Goal: Check status: Check status

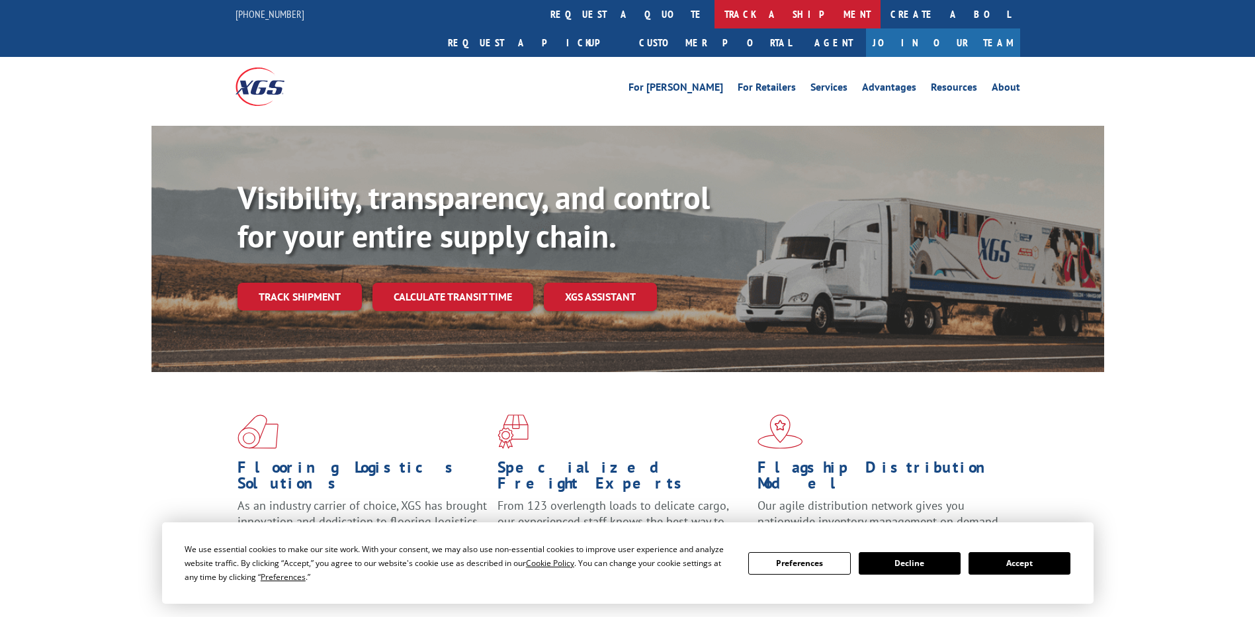
click at [715, 18] on link "track a shipment" at bounding box center [798, 14] width 166 height 28
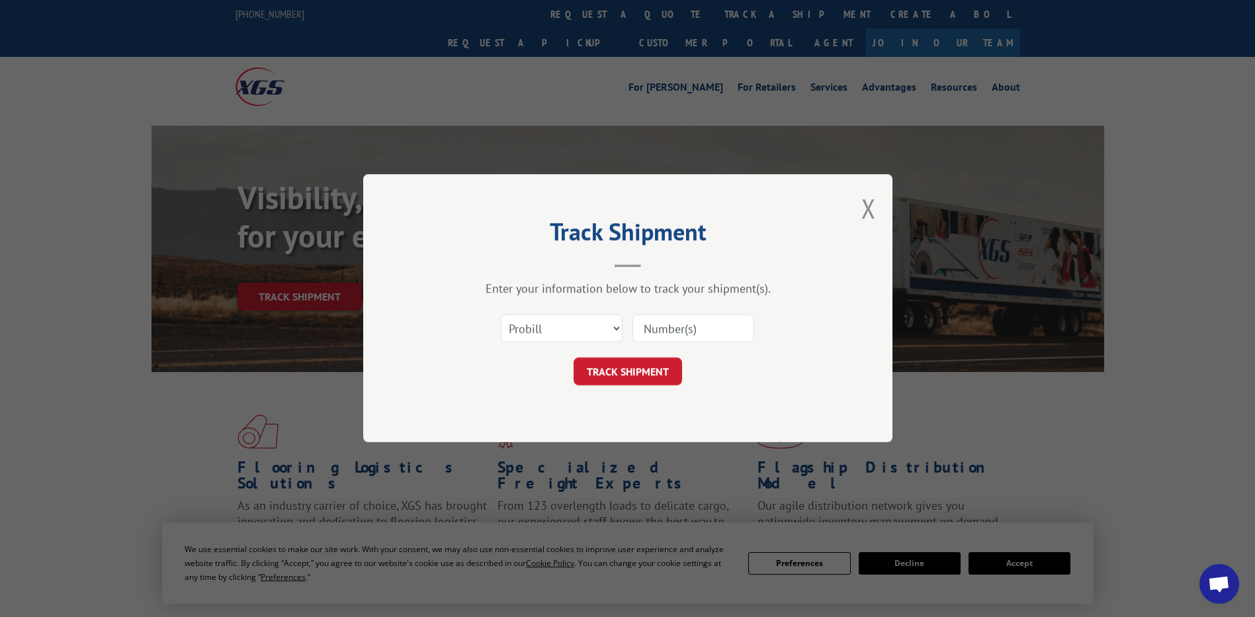
click at [650, 328] on input at bounding box center [694, 329] width 122 height 28
paste input "13656042"
type input "13656042"
click at [644, 369] on button "TRACK SHIPMENT" at bounding box center [628, 372] width 109 height 28
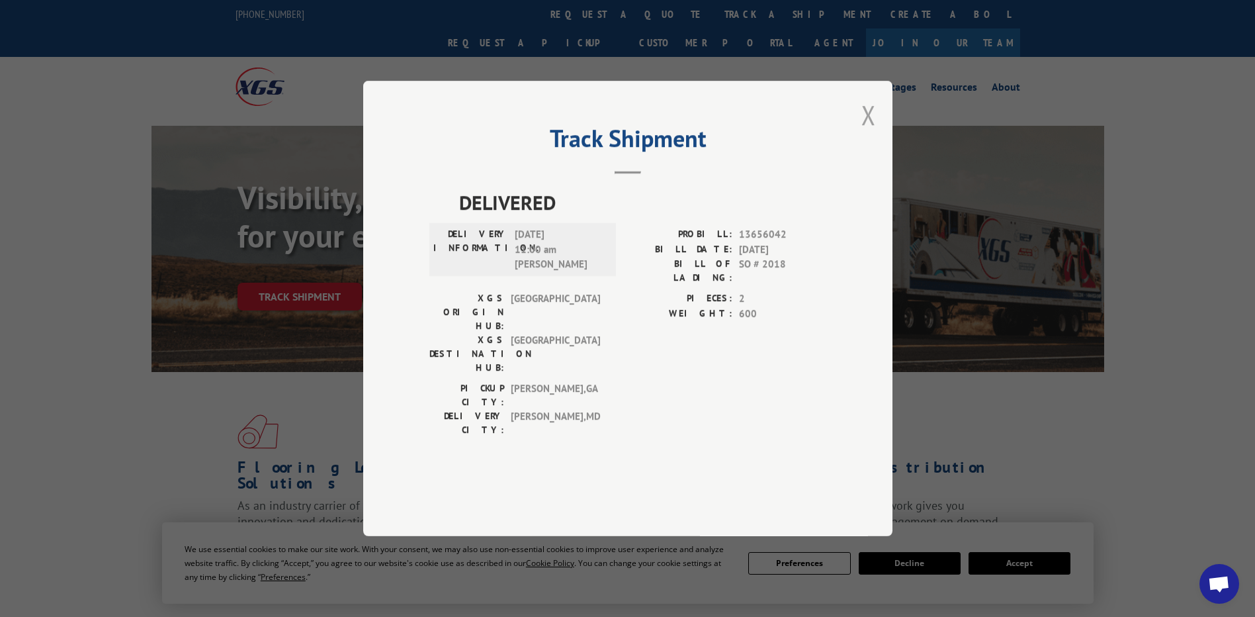
click at [869, 132] on button "Close modal" at bounding box center [869, 114] width 15 height 35
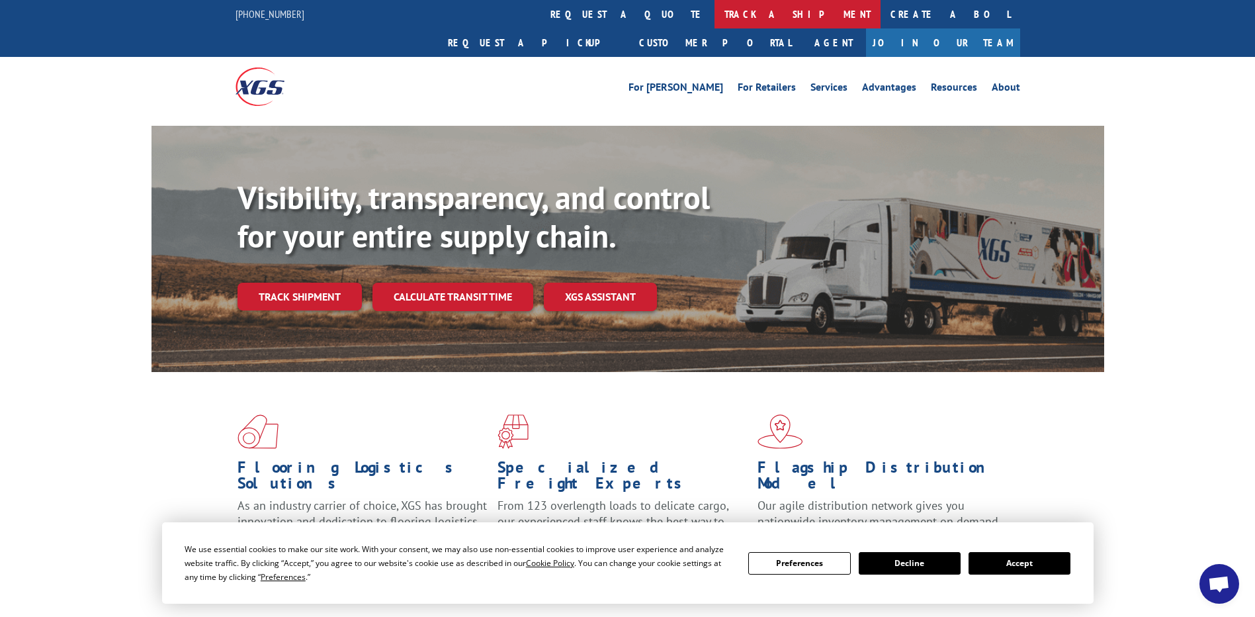
click at [715, 19] on link "track a shipment" at bounding box center [798, 14] width 166 height 28
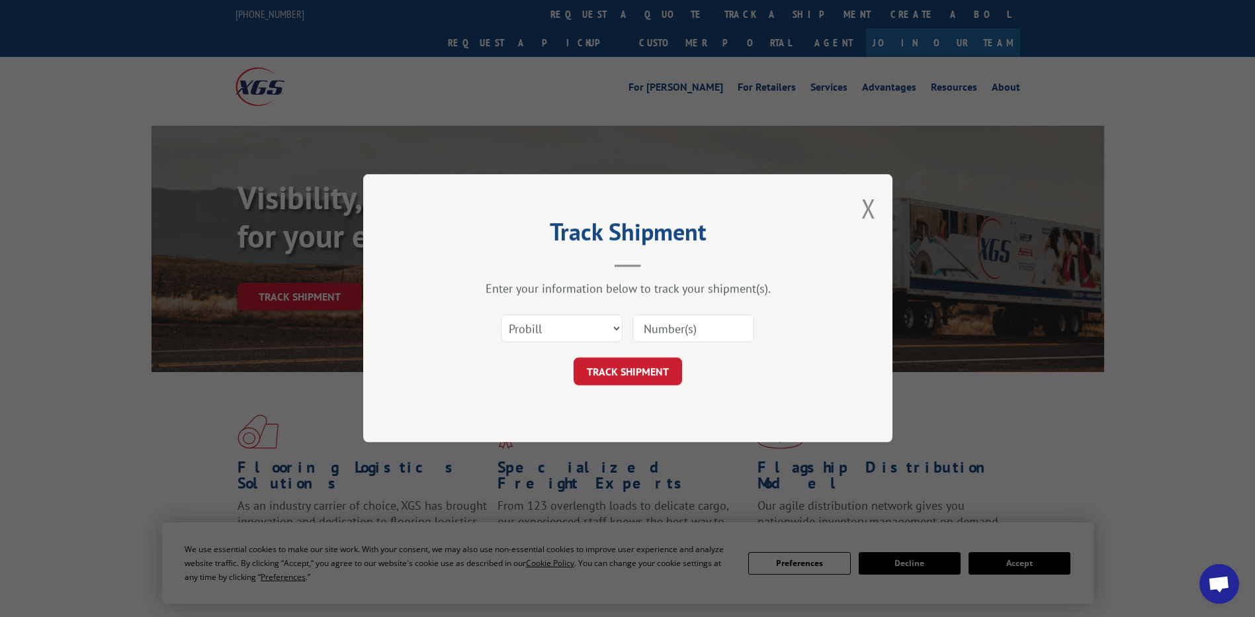
click at [712, 328] on input at bounding box center [694, 329] width 122 height 28
paste input "17595638"
type input "17595638"
click at [665, 368] on button "TRACK SHIPMENT" at bounding box center [628, 372] width 109 height 28
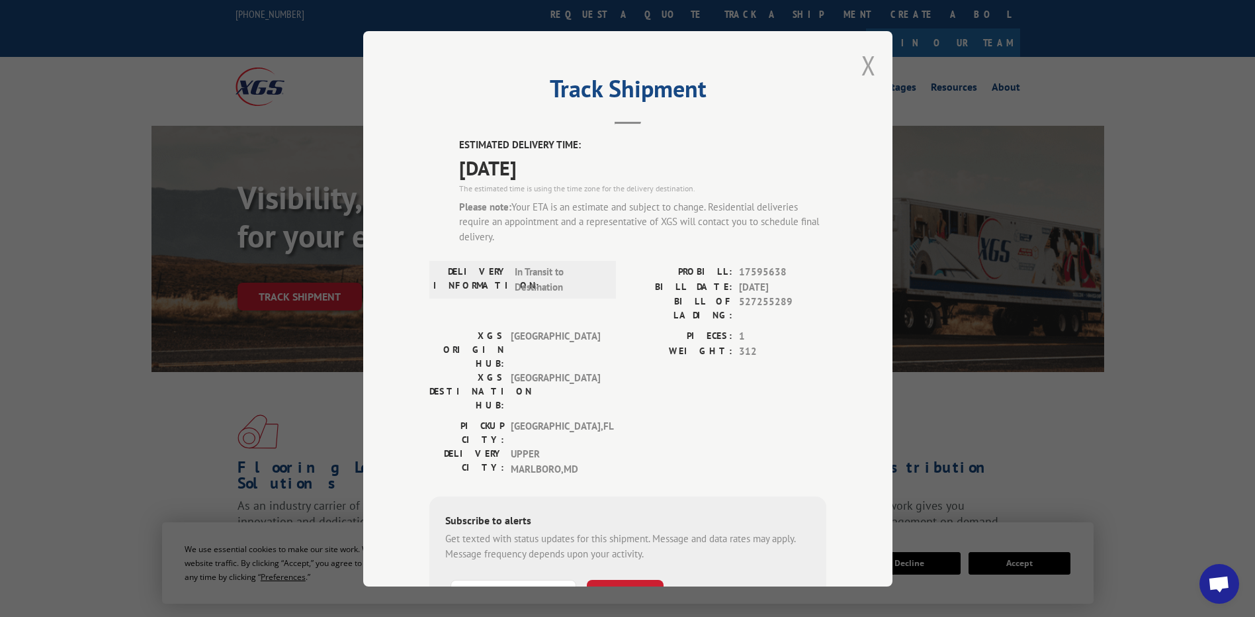
click at [865, 66] on button "Close modal" at bounding box center [869, 65] width 15 height 35
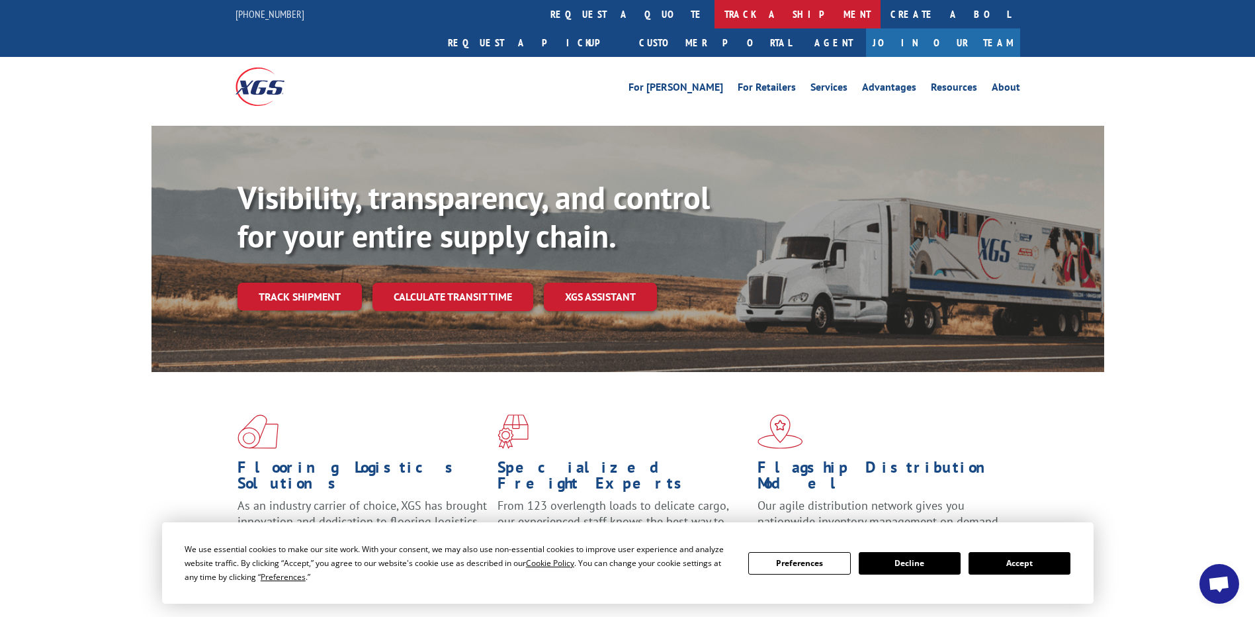
click at [715, 15] on link "track a shipment" at bounding box center [798, 14] width 166 height 28
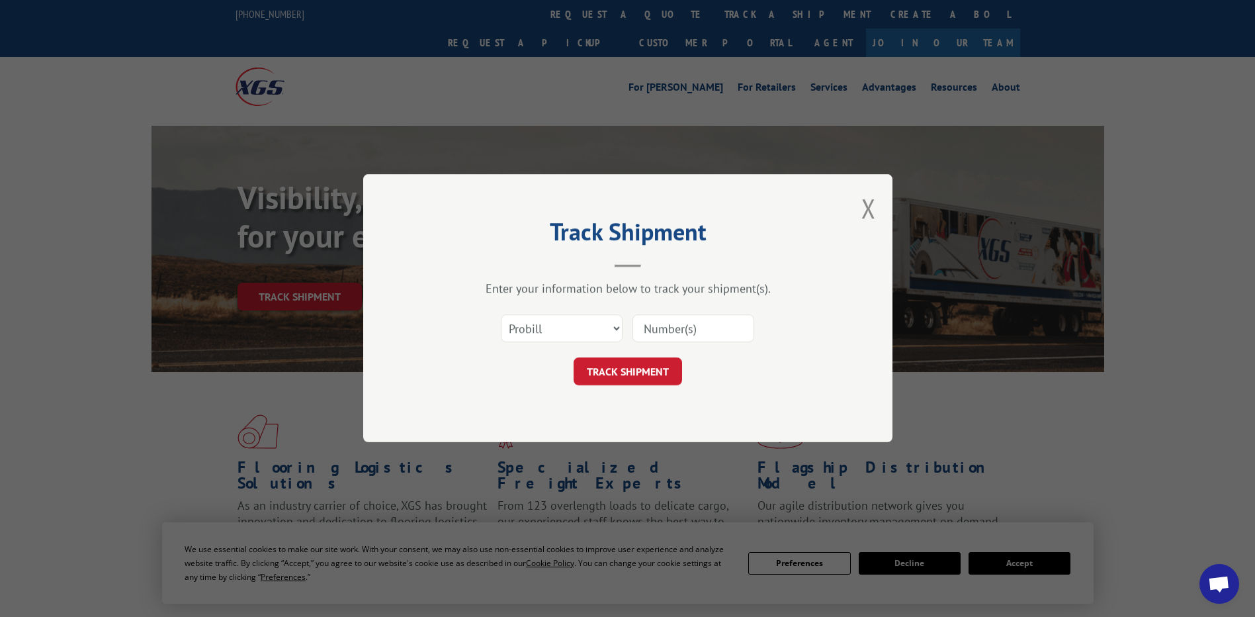
click at [712, 328] on input at bounding box center [694, 329] width 122 height 28
paste input "17595638"
type input "17595638"
click at [658, 367] on button "TRACK SHIPMENT" at bounding box center [628, 372] width 109 height 28
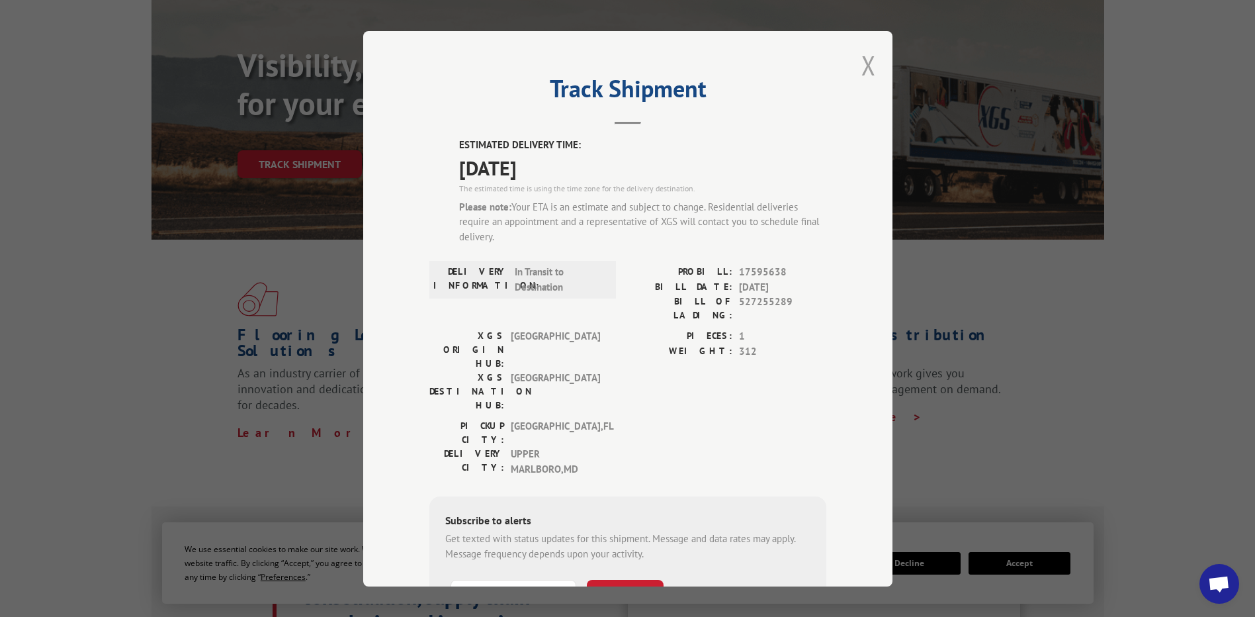
click at [862, 62] on button "Close modal" at bounding box center [869, 65] width 15 height 35
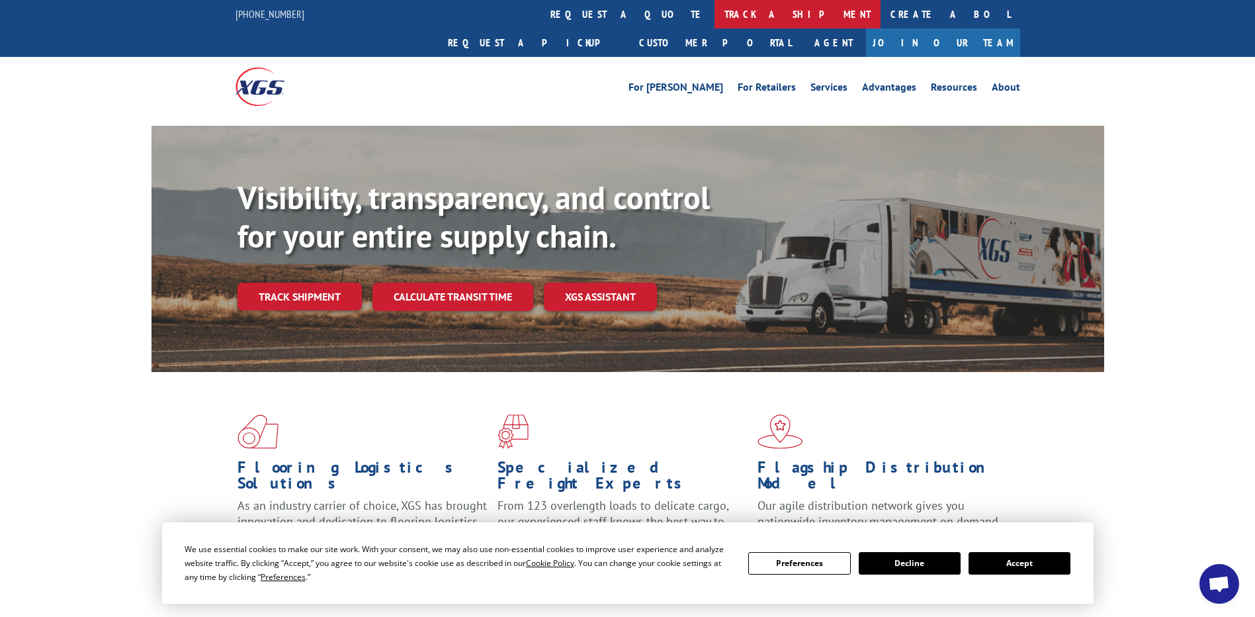
click at [715, 7] on link "track a shipment" at bounding box center [798, 14] width 166 height 28
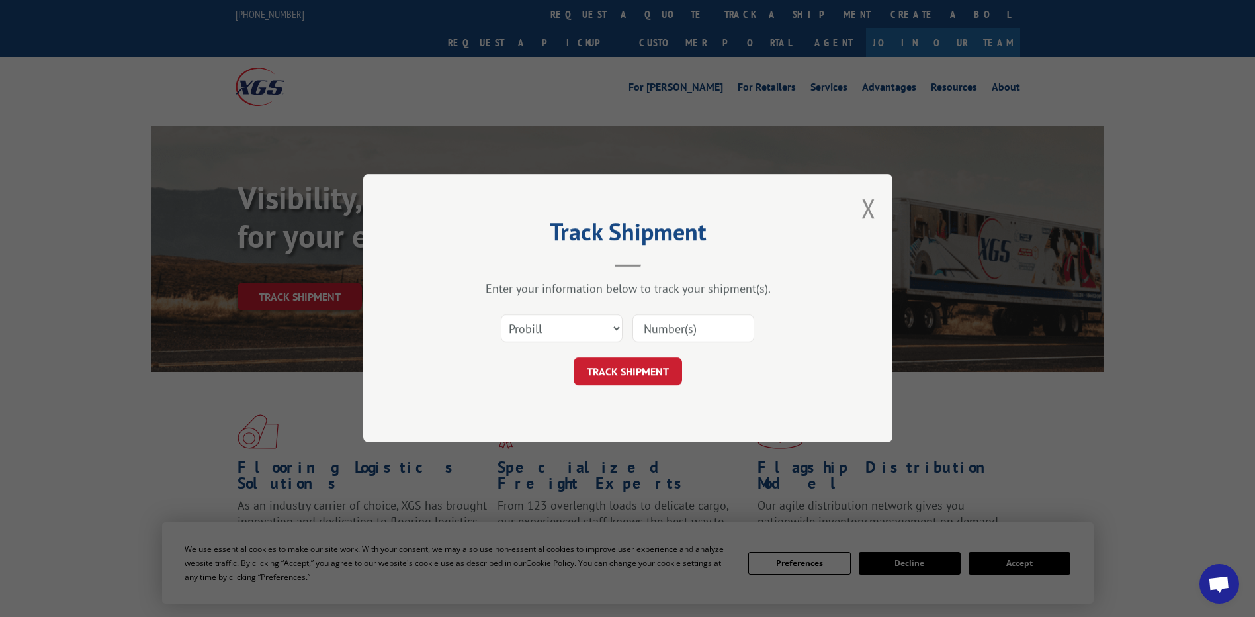
click at [718, 331] on input at bounding box center [694, 329] width 122 height 28
paste input "17595638"
type input "17595638"
click at [640, 373] on button "TRACK SHIPMENT" at bounding box center [628, 372] width 109 height 28
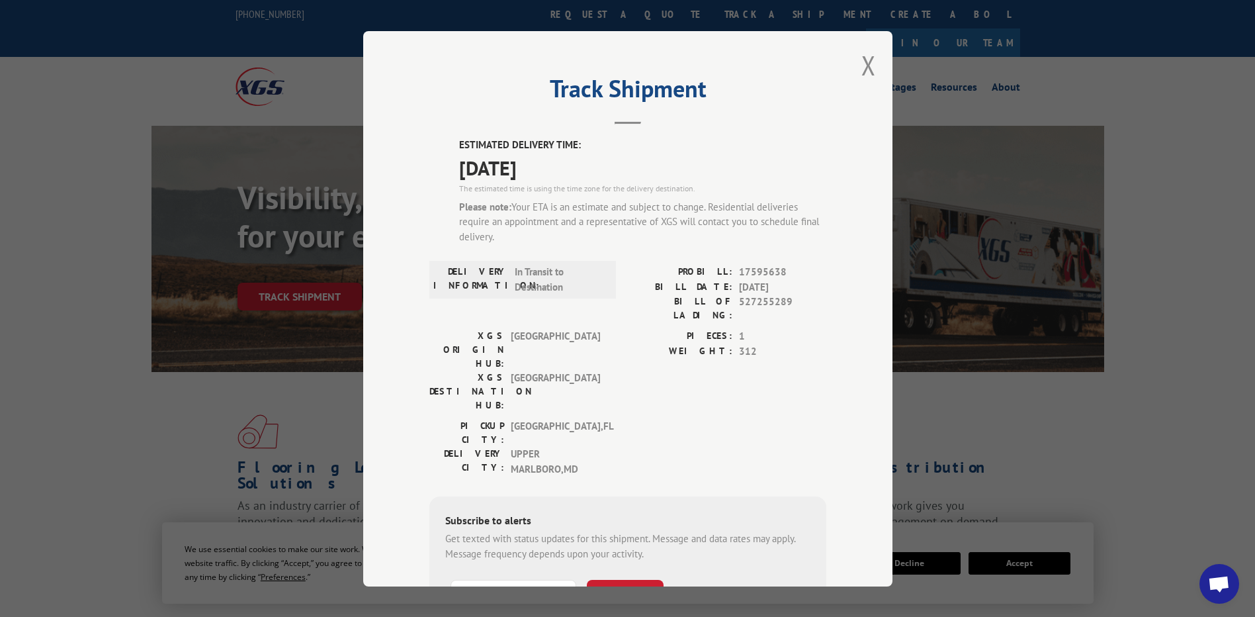
click at [761, 269] on span "17595638" at bounding box center [782, 272] width 87 height 15
copy span "17595638"
click at [866, 55] on button "Close modal" at bounding box center [869, 65] width 15 height 35
